Goal: Task Accomplishment & Management: Manage account settings

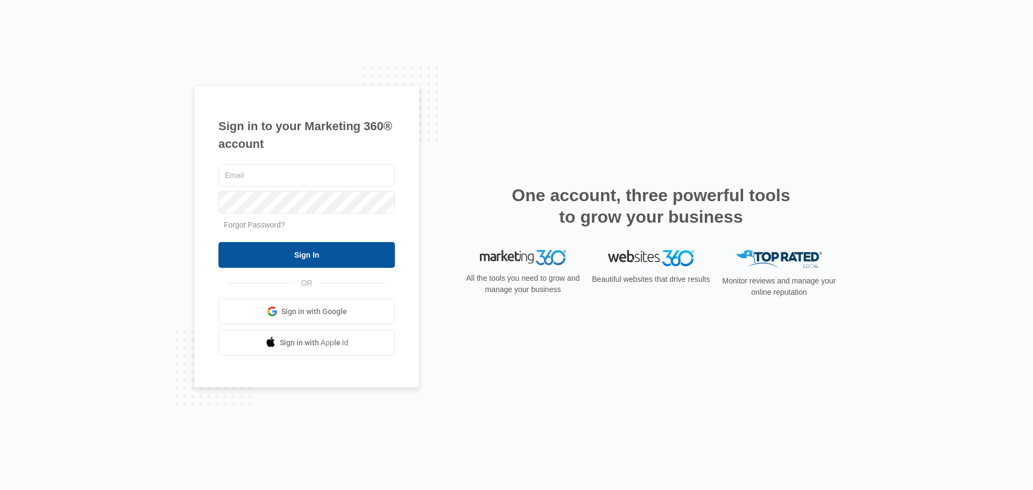
type input "[PERSON_NAME][EMAIL_ADDRESS][DOMAIN_NAME]"
click at [348, 256] on input "Sign In" at bounding box center [306, 255] width 176 height 26
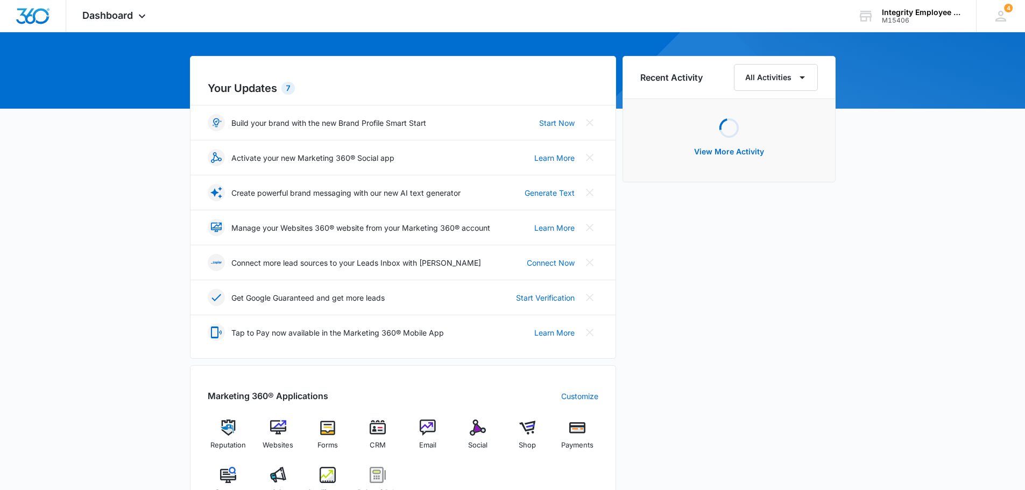
scroll to position [161, 0]
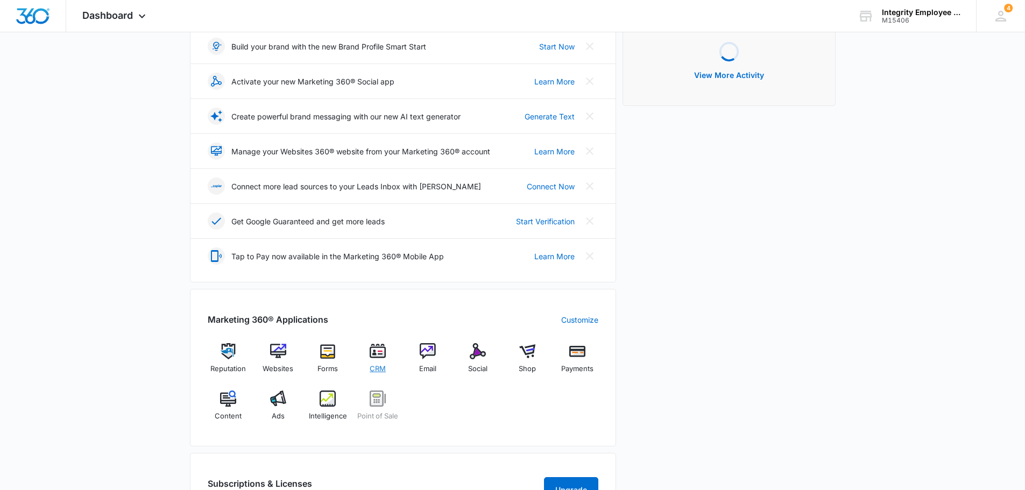
click at [381, 356] on img at bounding box center [378, 351] width 16 height 16
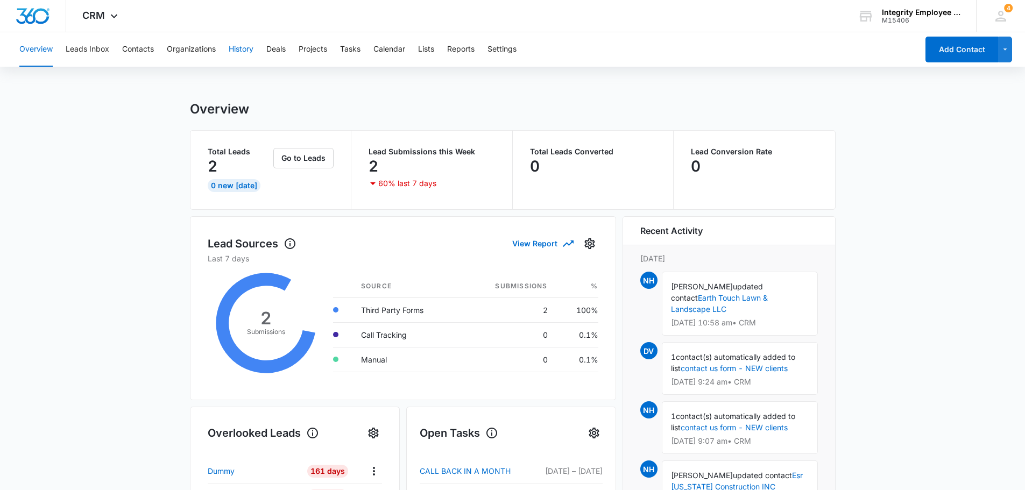
click at [250, 55] on button "History" at bounding box center [241, 49] width 25 height 34
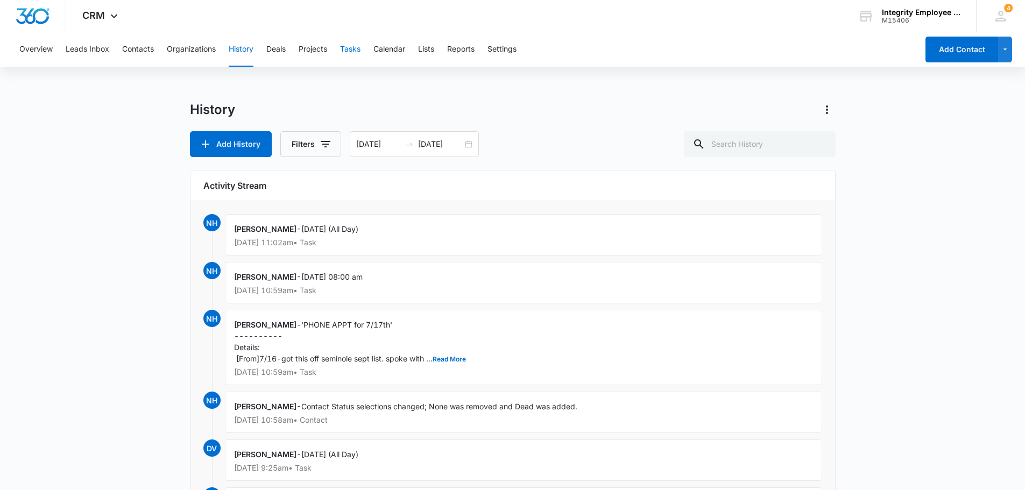
click at [359, 48] on button "Tasks" at bounding box center [350, 49] width 20 height 34
